Goal: Connect with others: Connect with others

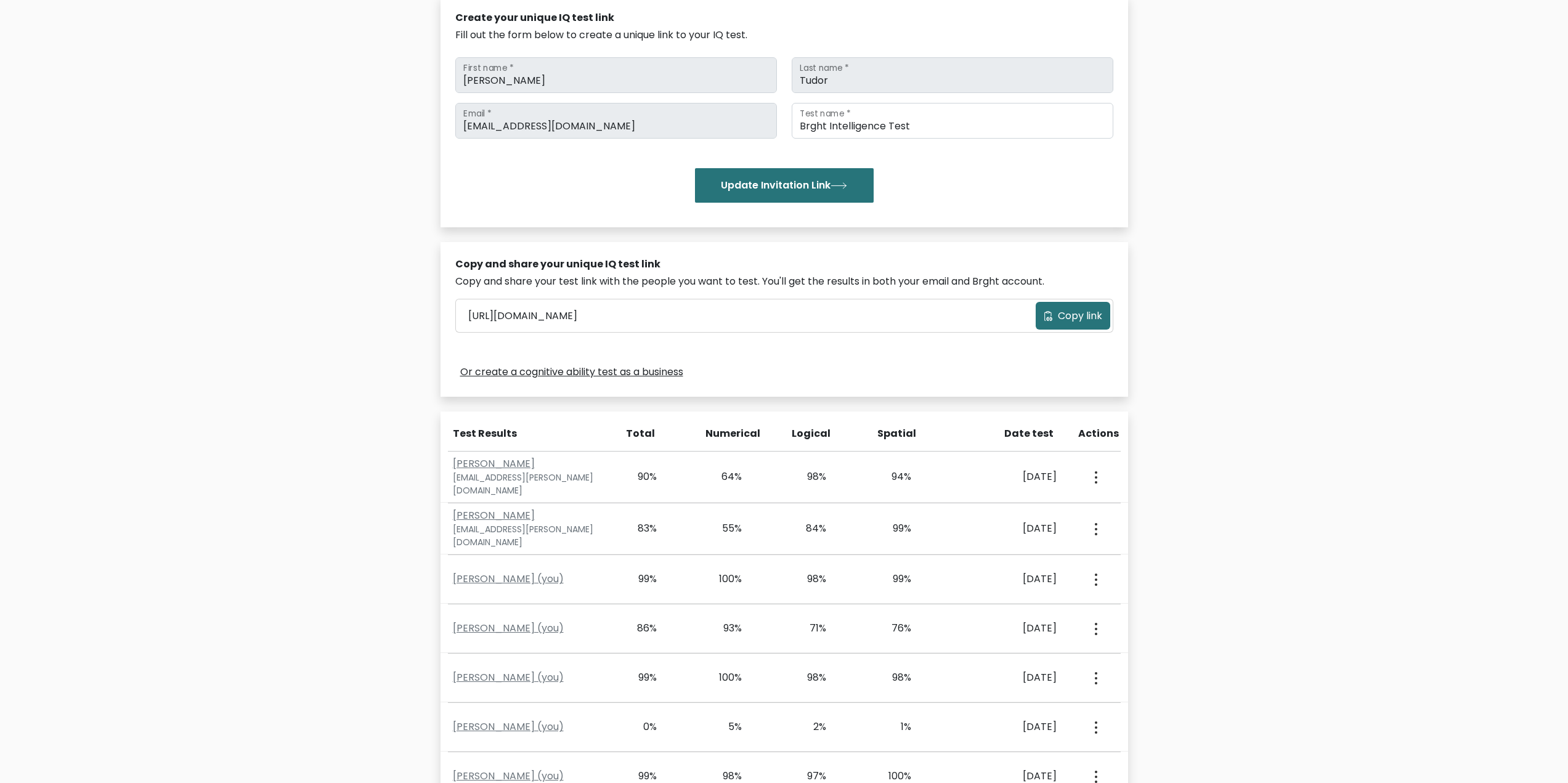
scroll to position [123, 0]
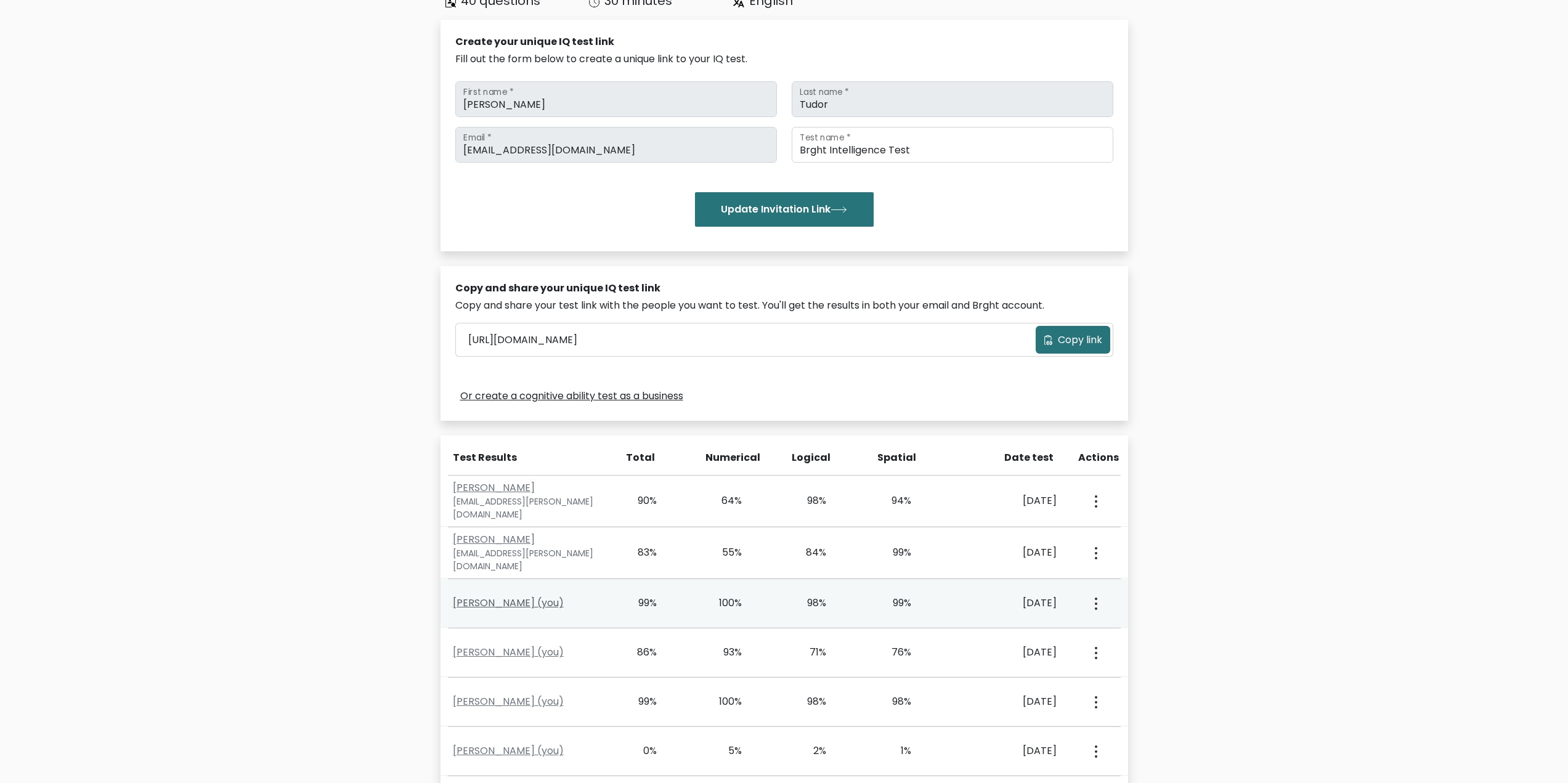
click at [483, 598] on link "Mihai Tudor (you)" at bounding box center [508, 602] width 111 height 14
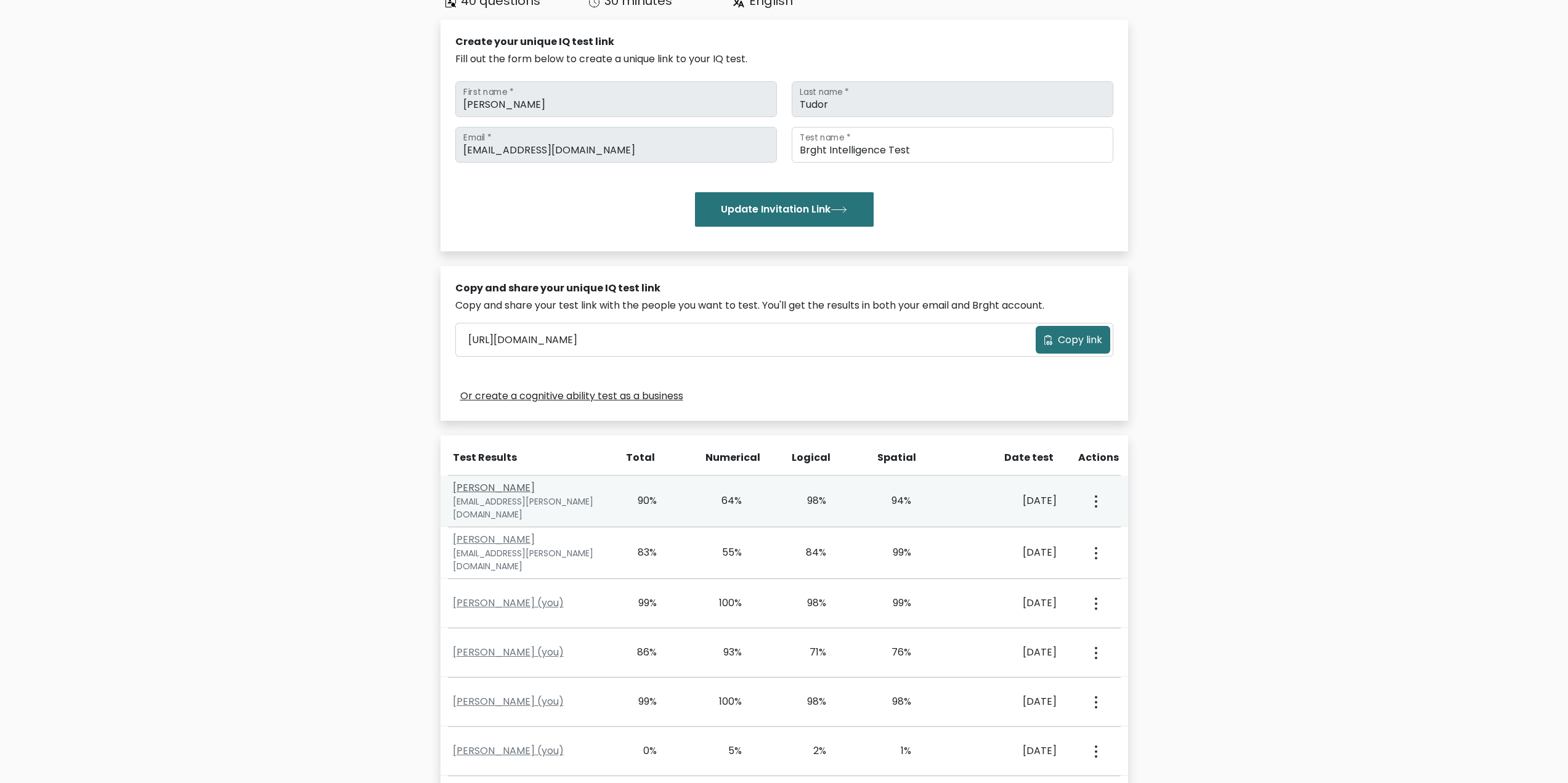
click at [478, 494] on link "[PERSON_NAME]" at bounding box center [494, 487] width 82 height 14
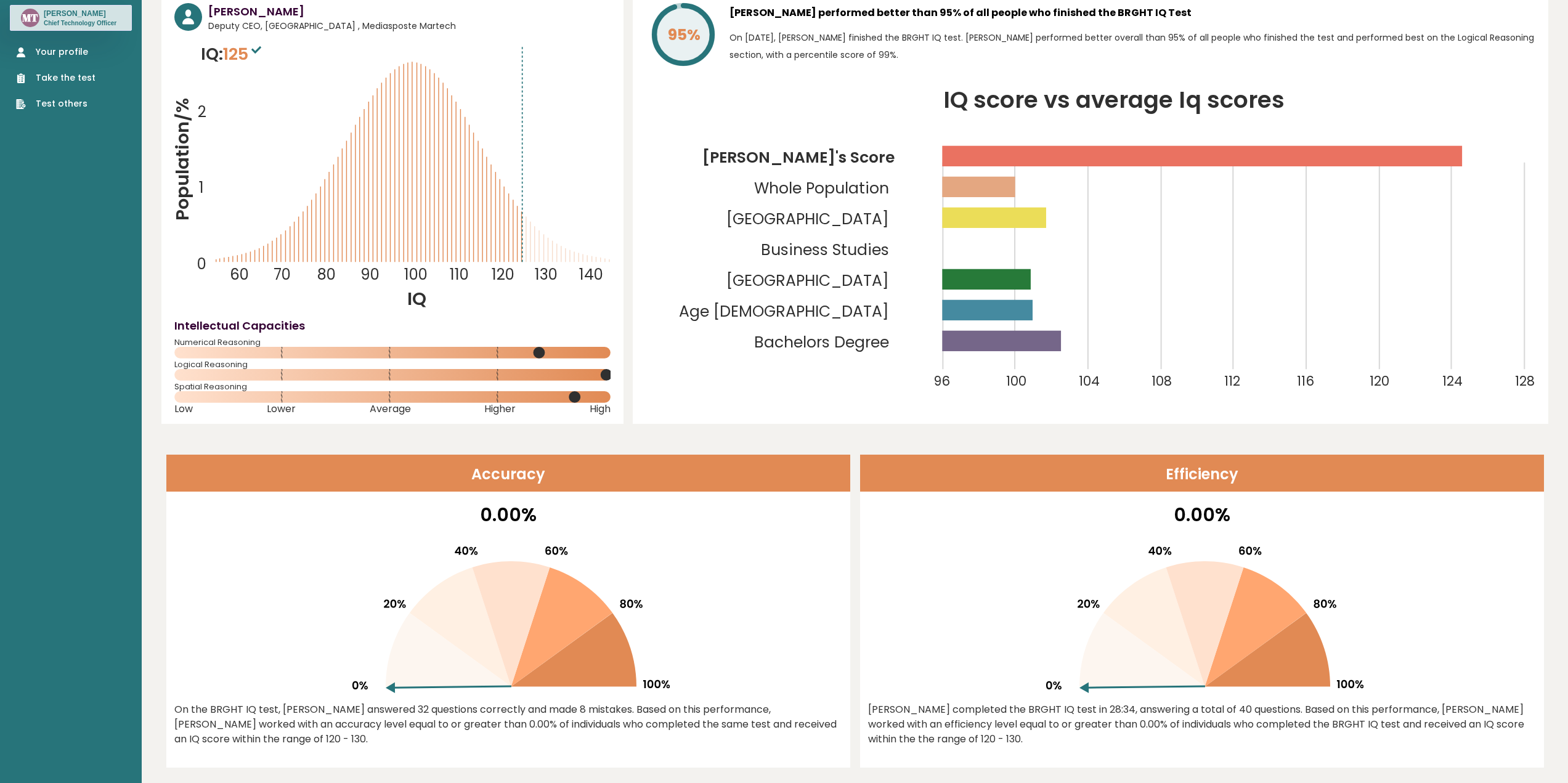
scroll to position [308, 0]
